Goal: Task Accomplishment & Management: Use online tool/utility

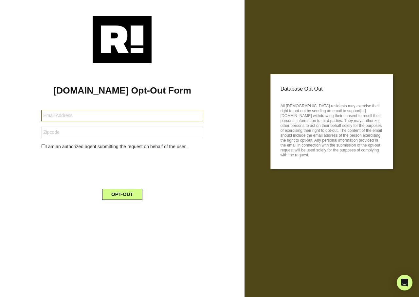
type input "[EMAIL_ADDRESS][DOMAIN_NAME]"
type input "70817"
type input "daniel.gutierrez04302015@gmail.com"
